Goal: Navigation & Orientation: Find specific page/section

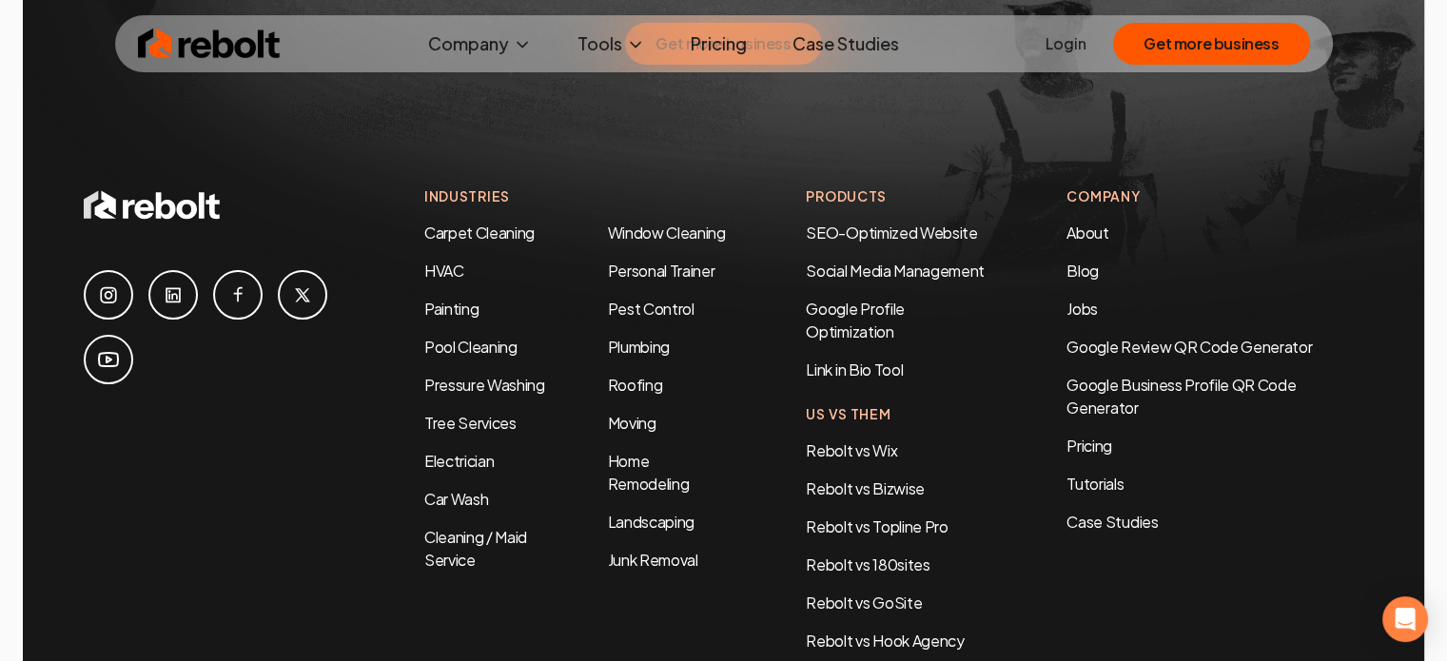
scroll to position [9054, 0]
click at [1073, 263] on link "Blog" at bounding box center [1083, 273] width 32 height 20
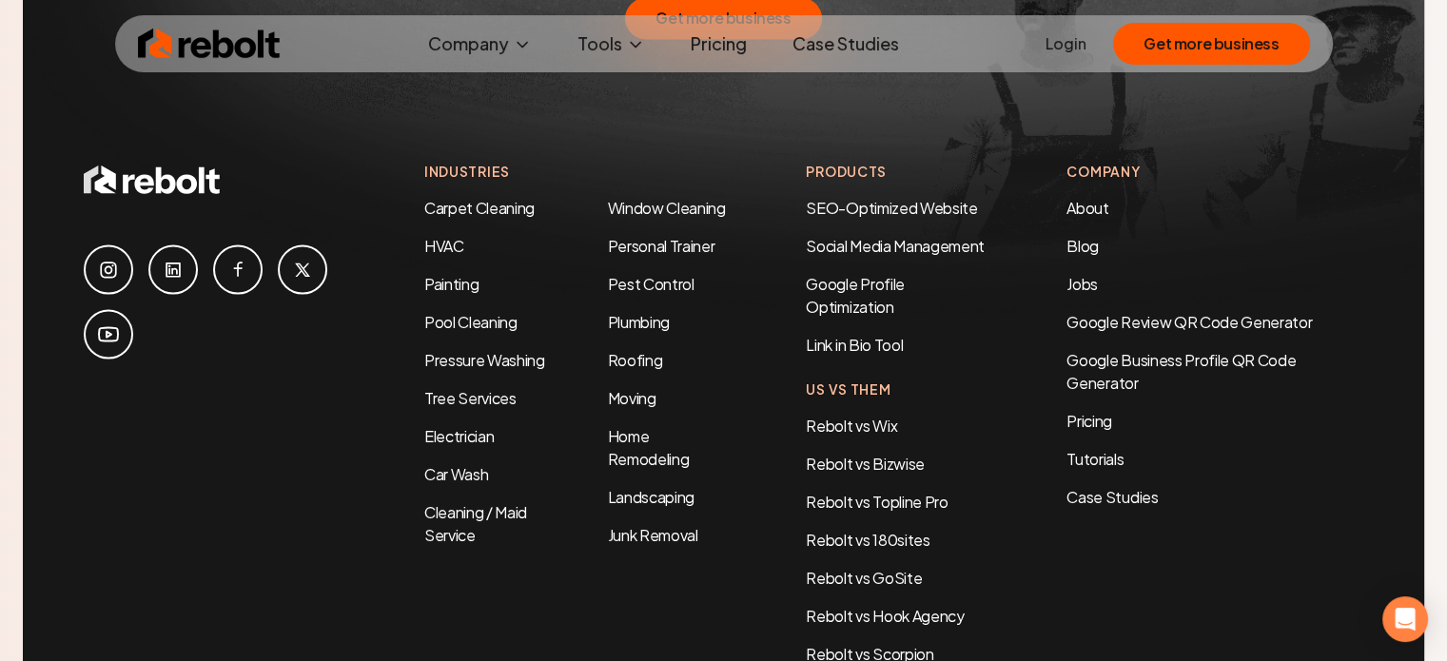
scroll to position [3457, 0]
click at [1091, 448] on link "Tutorials" at bounding box center [1215, 459] width 297 height 23
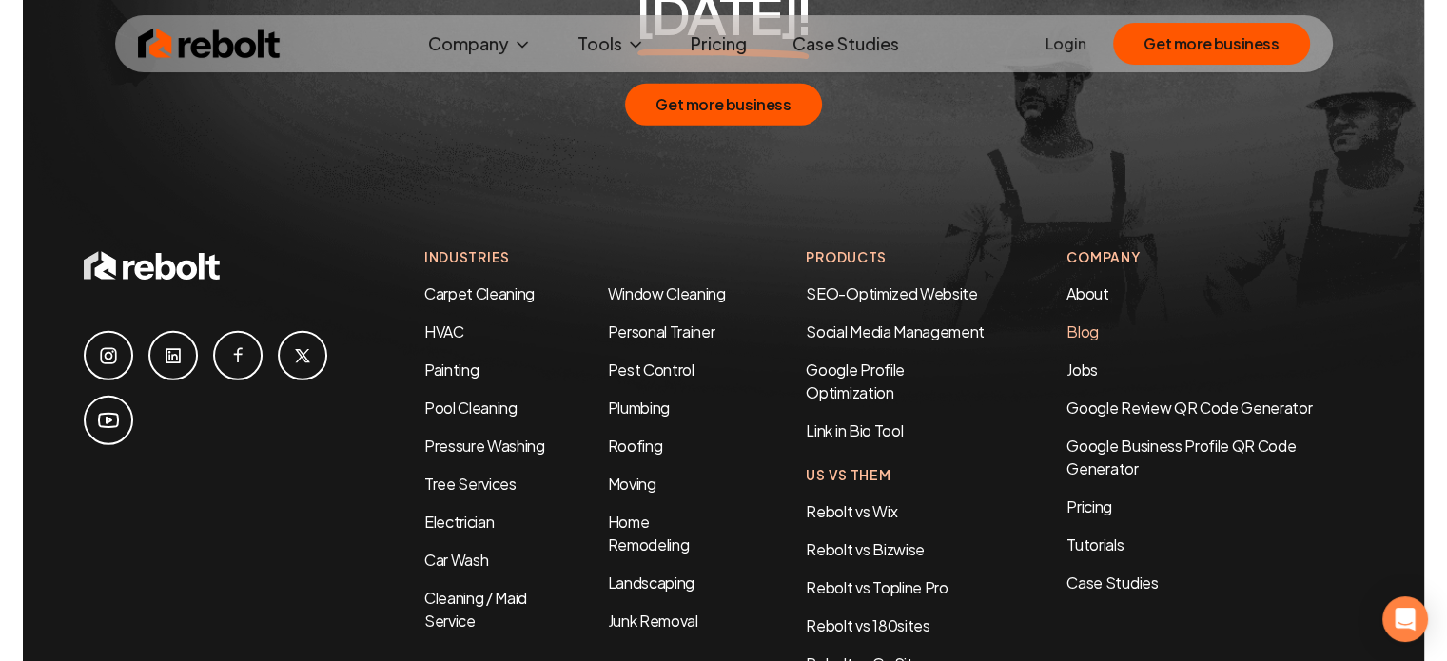
scroll to position [5697, 0]
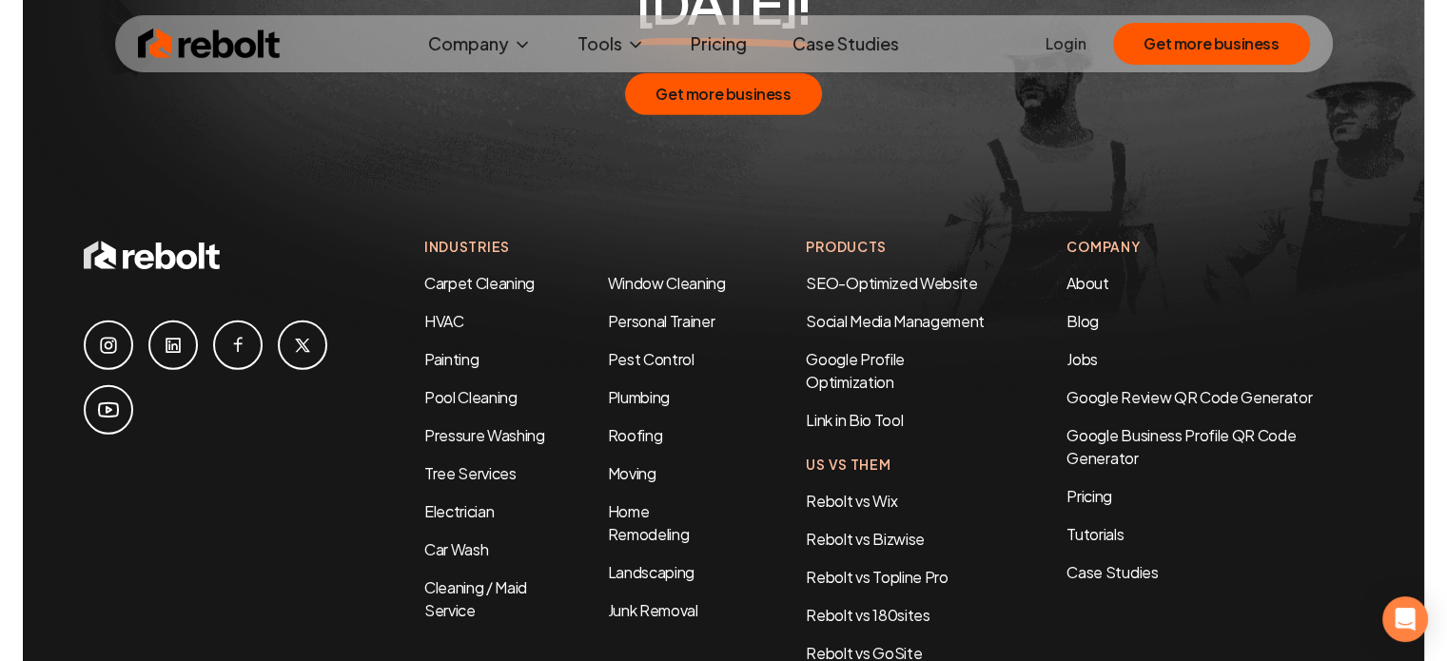
click at [1081, 348] on li "Jobs" at bounding box center [1215, 359] width 297 height 23
click at [1081, 349] on link "Jobs" at bounding box center [1082, 359] width 31 height 20
